Goal: Information Seeking & Learning: Check status

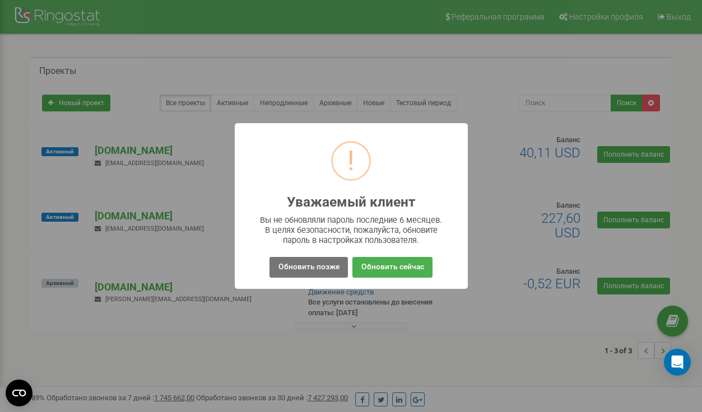
click at [493, 193] on div "! Уважаемый клиент × Вы не обновляли пароль последние 6 месяцев. В целях безопа…" at bounding box center [351, 206] width 702 height 412
click at [316, 277] on button "Обновить позже" at bounding box center [309, 267] width 78 height 21
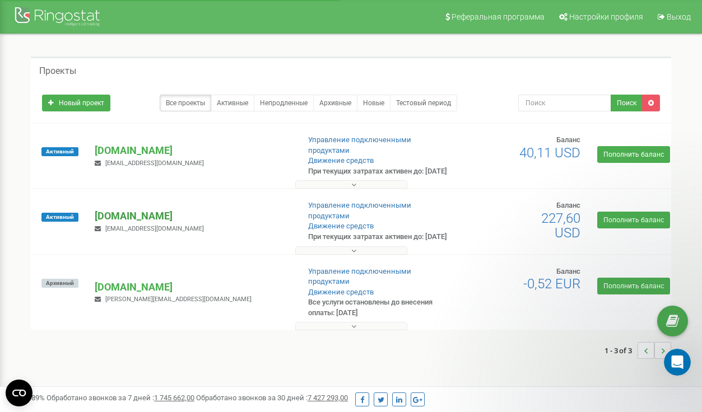
click at [131, 224] on p "[DOMAIN_NAME]" at bounding box center [192, 216] width 195 height 15
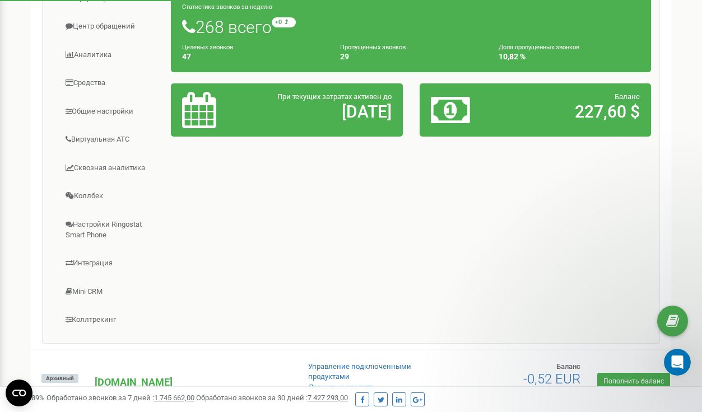
scroll to position [273, 0]
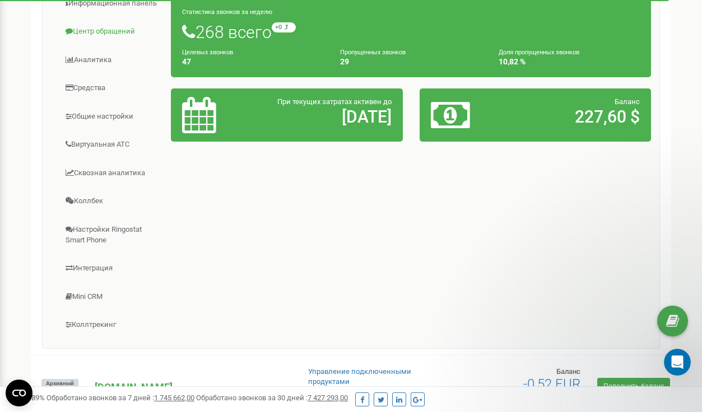
click at [116, 45] on link "Центр обращений" at bounding box center [111, 31] width 120 height 27
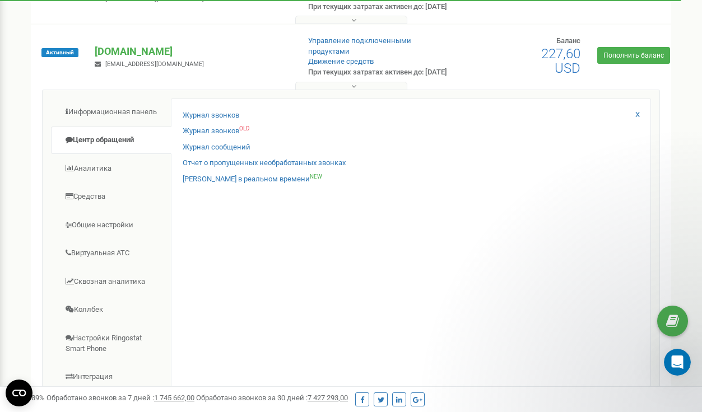
scroll to position [157, 0]
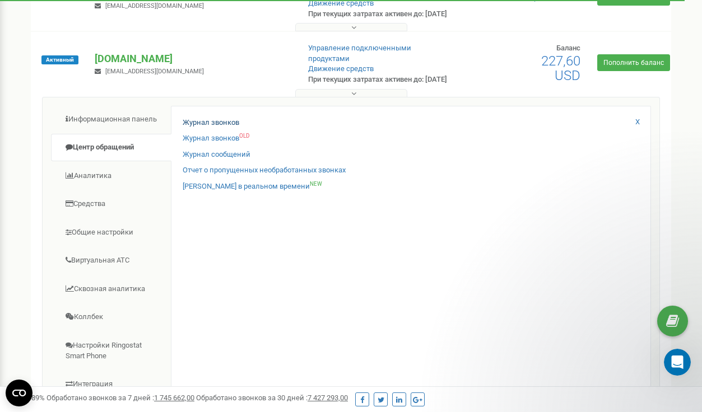
click at [213, 128] on link "Журнал звонков" at bounding box center [211, 123] width 57 height 11
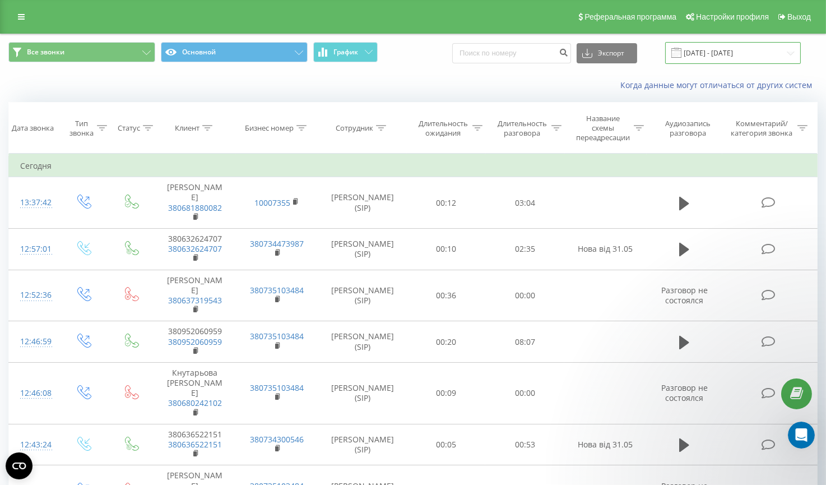
click at [736, 64] on input "[DATE] - [DATE]" at bounding box center [733, 53] width 136 height 22
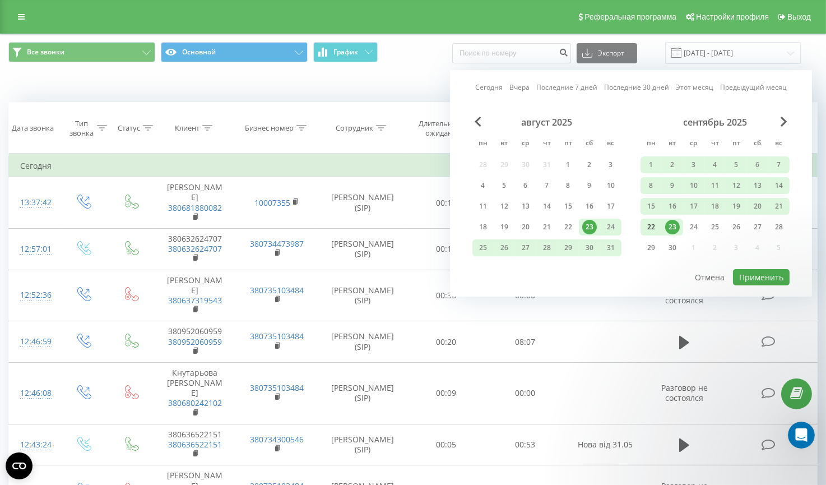
click at [648, 234] on div "22" at bounding box center [651, 227] width 15 height 15
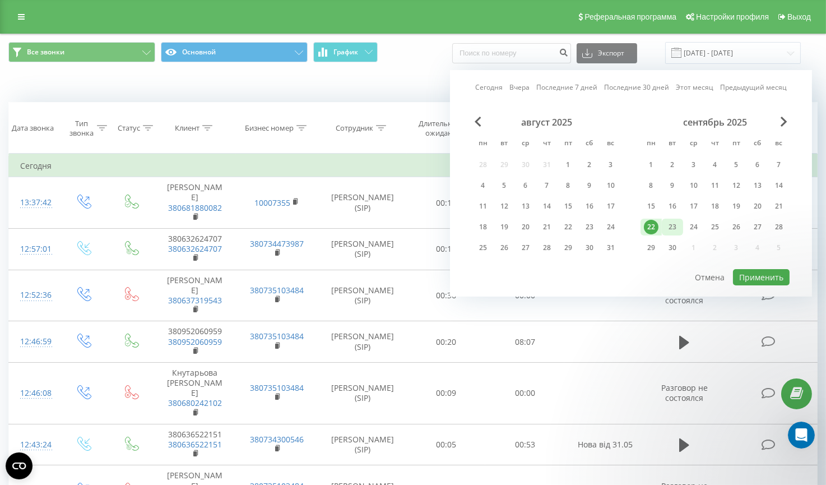
click at [670, 234] on div "23" at bounding box center [672, 227] width 15 height 15
click at [761, 285] on button "Применить" at bounding box center [761, 277] width 57 height 16
type input "[DATE] - [DATE]"
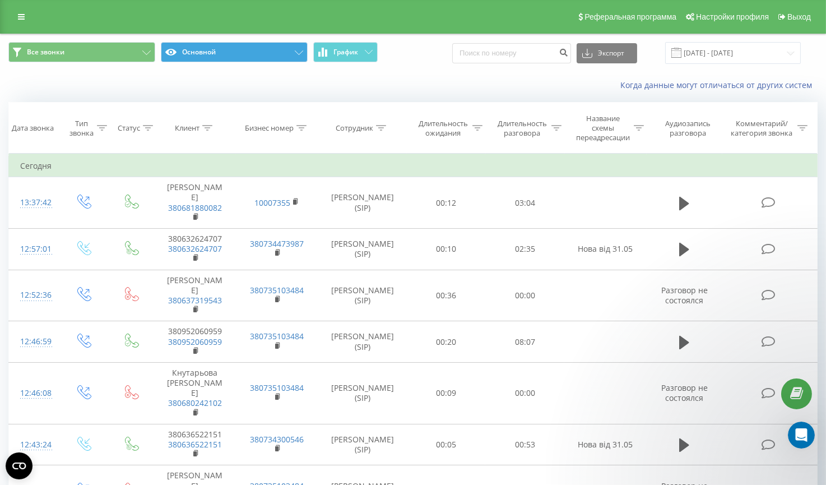
click at [252, 59] on button "Основной" at bounding box center [234, 52] width 147 height 20
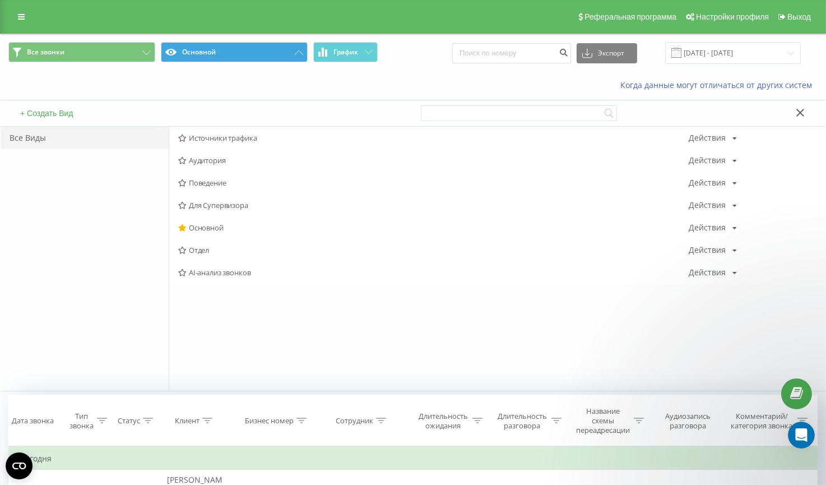
click at [252, 57] on button "Основной" at bounding box center [234, 52] width 147 height 20
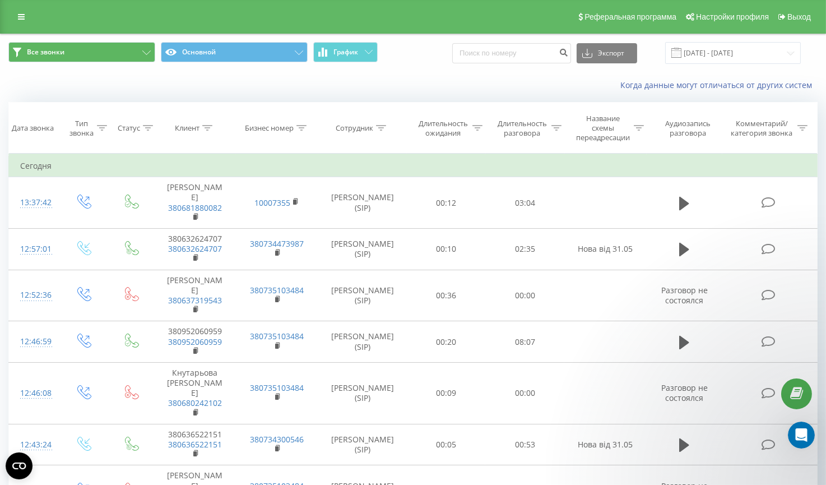
click at [108, 49] on button "Все звонки" at bounding box center [81, 52] width 147 height 20
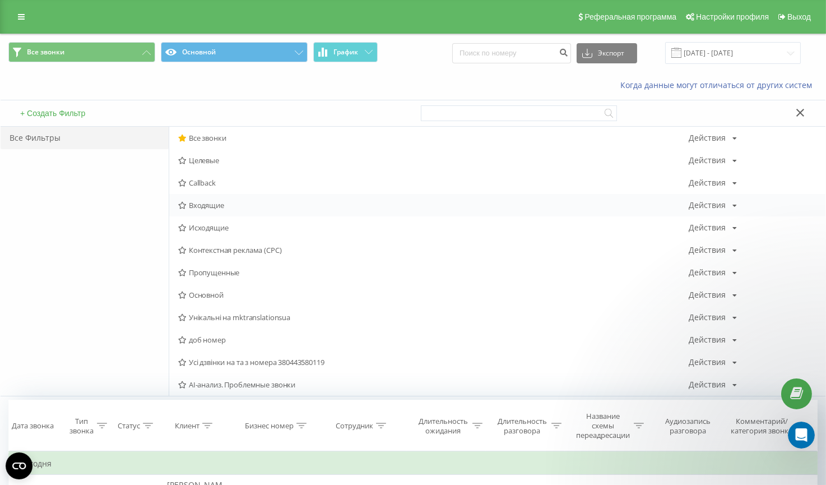
click at [212, 204] on span "Входящие" at bounding box center [433, 205] width 510 height 8
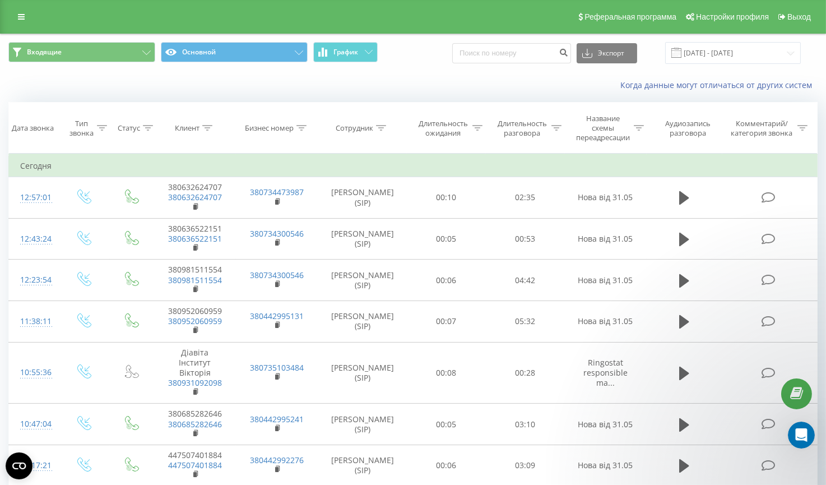
click at [150, 123] on div at bounding box center [148, 128] width 10 height 10
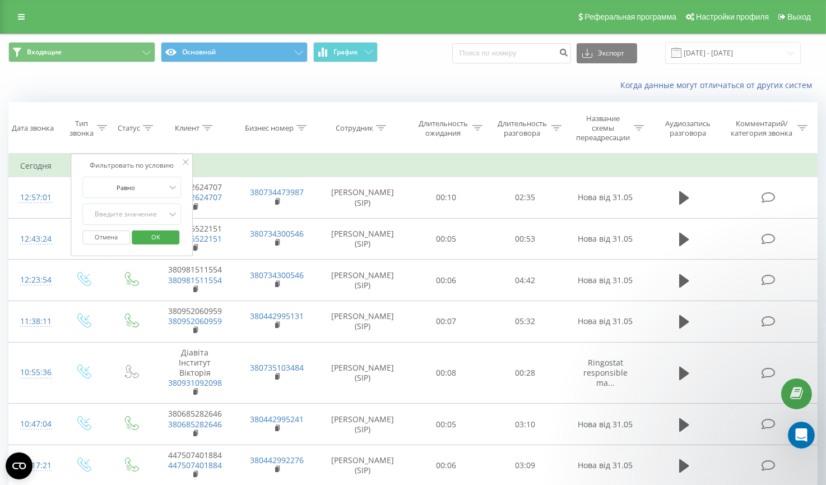
click at [150, 124] on div at bounding box center [148, 128] width 10 height 10
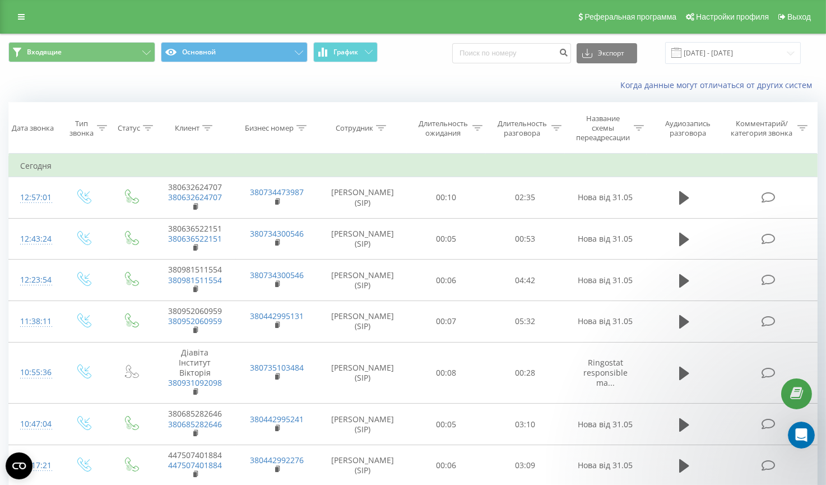
click at [145, 125] on icon at bounding box center [148, 128] width 10 height 6
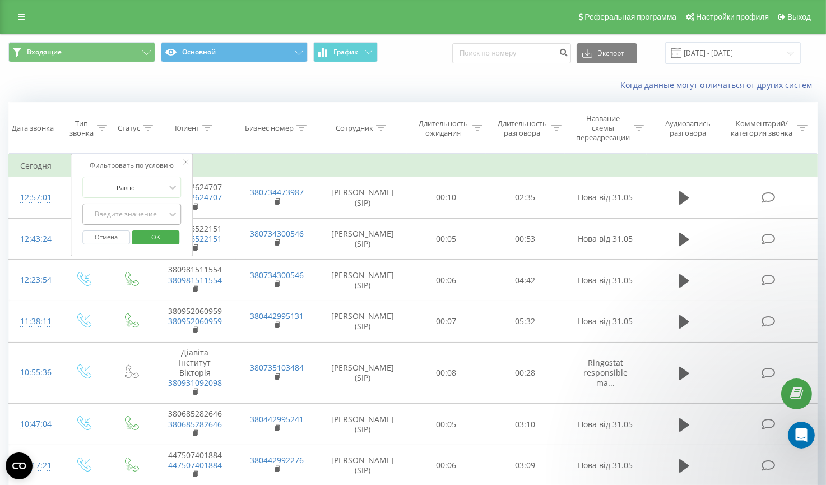
click at [156, 207] on form "Равно Введите значение Отмена OK" at bounding box center [132, 213] width 99 height 73
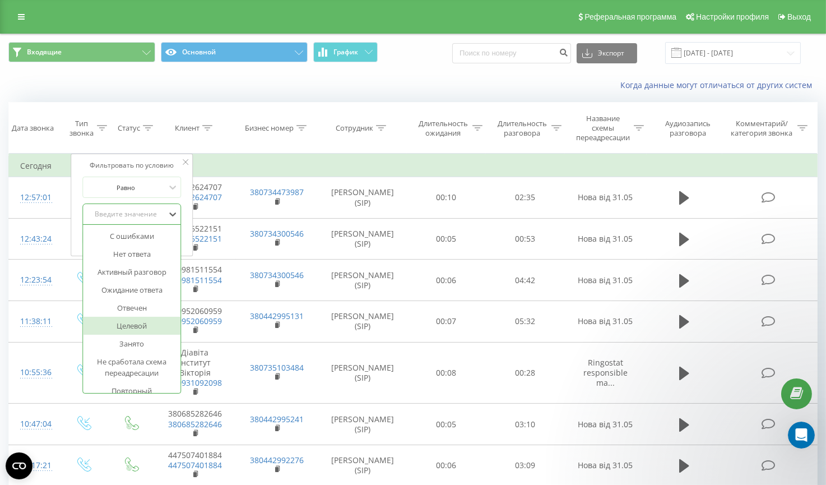
click at [137, 331] on div "Целевой" at bounding box center [132, 326] width 98 height 18
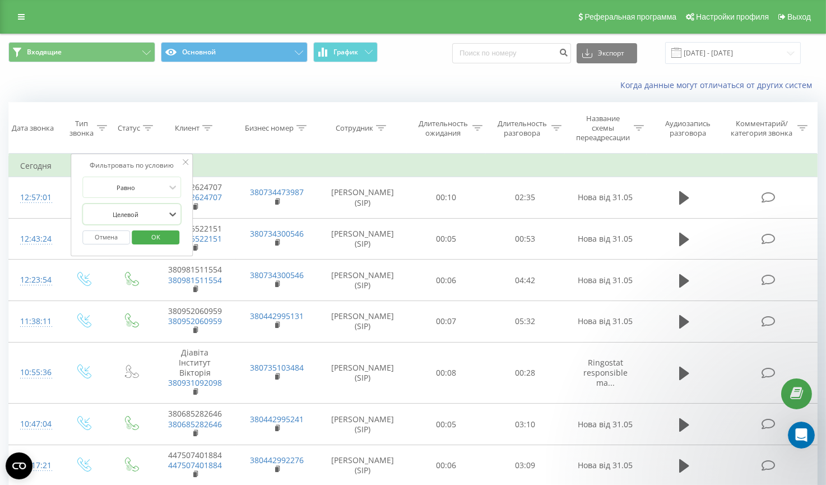
click at [161, 244] on span "OK" at bounding box center [155, 236] width 31 height 17
